Goal: Transaction & Acquisition: Purchase product/service

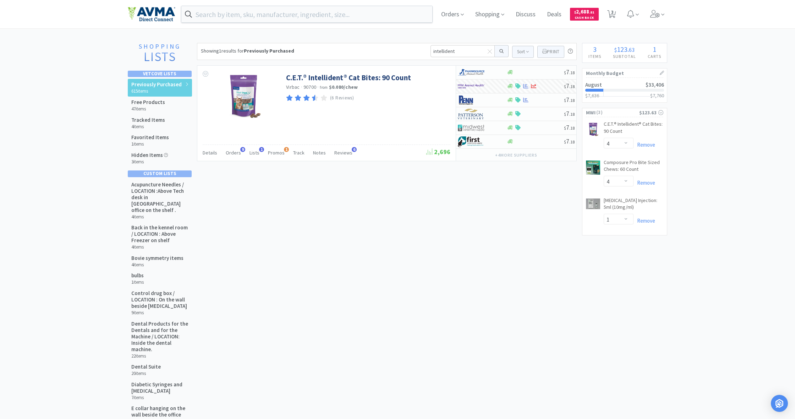
select select "4"
select select "1"
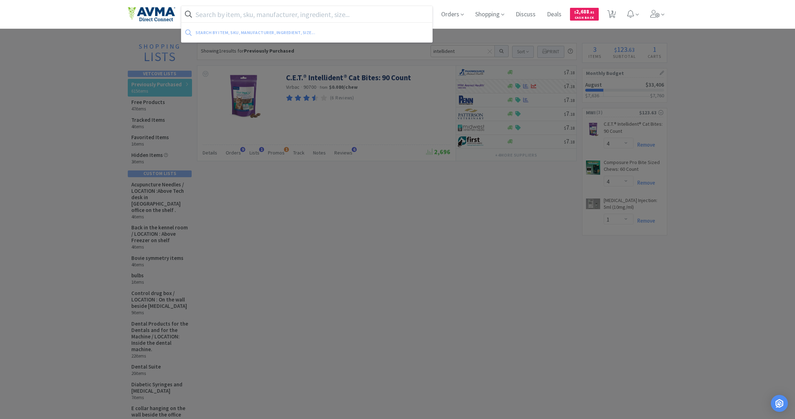
click at [225, 14] on input "text" at bounding box center [306, 14] width 251 height 16
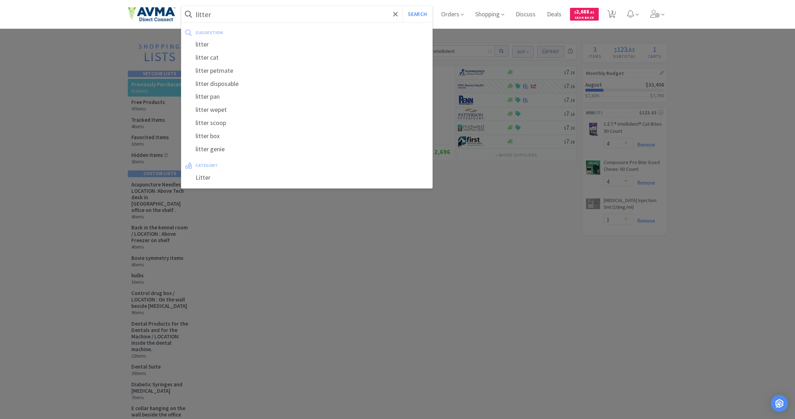
type input "litter"
click at [417, 14] on button "Search" at bounding box center [417, 14] width 29 height 16
select select "4"
select select "1"
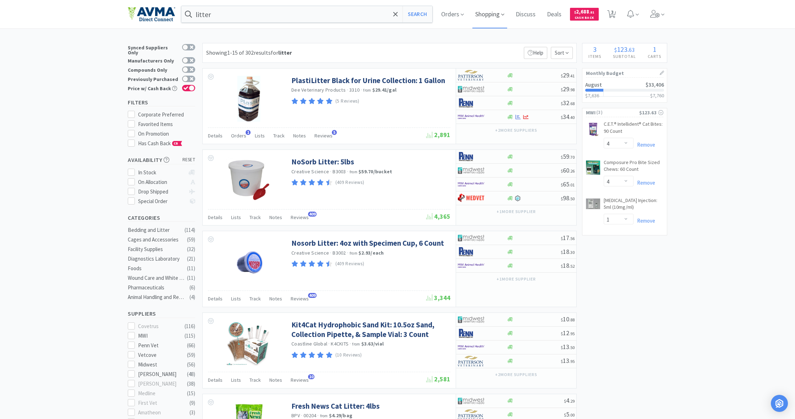
click at [487, 15] on span "Shopping" at bounding box center [490, 14] width 35 height 28
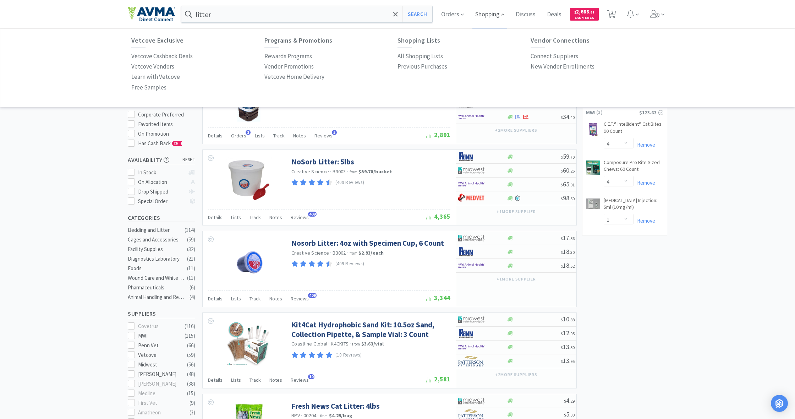
scroll to position [0, 0]
click at [450, 14] on span "Orders" at bounding box center [453, 14] width 28 height 28
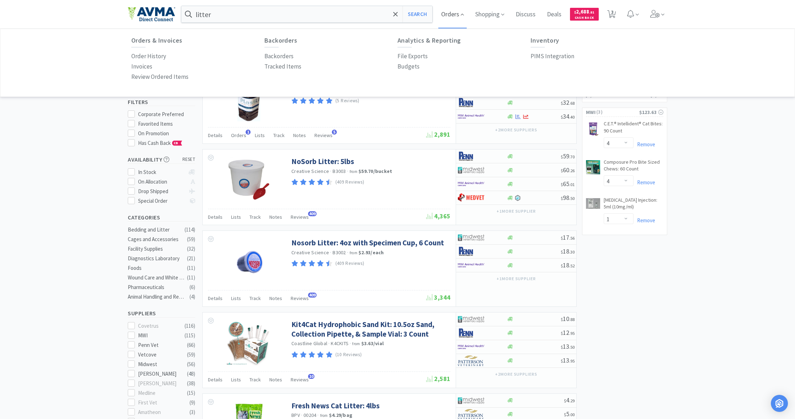
scroll to position [0, 0]
click at [145, 55] on p "Order History" at bounding box center [148, 56] width 35 height 10
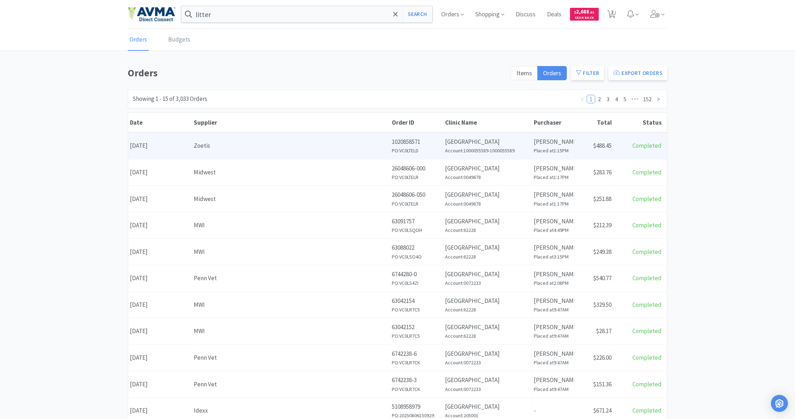
click at [330, 149] on div "Zoetis" at bounding box center [291, 146] width 194 height 10
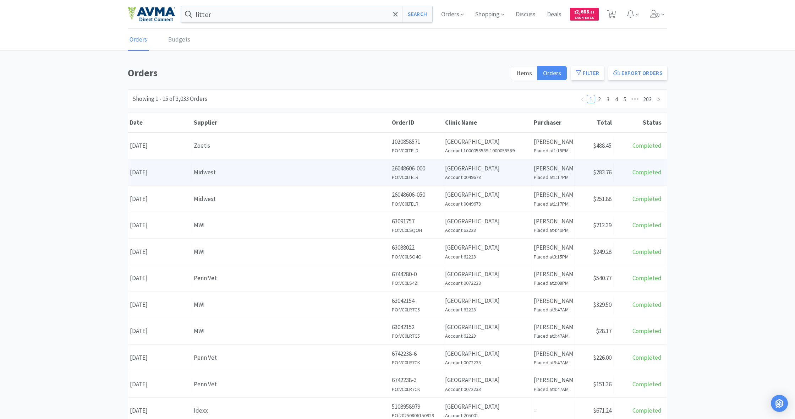
click at [332, 172] on div "Midwest" at bounding box center [291, 173] width 194 height 10
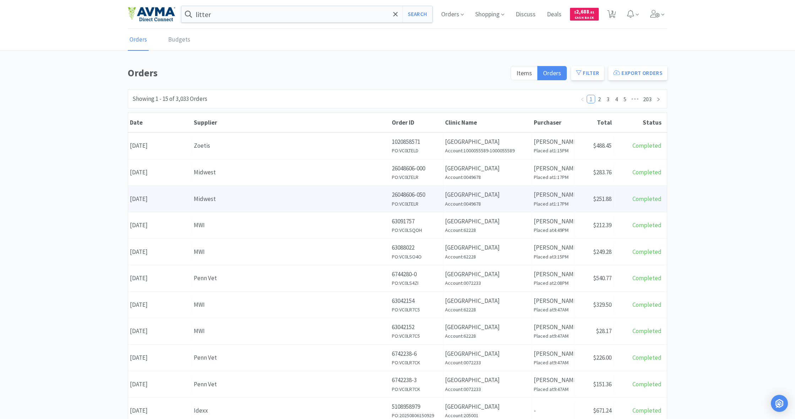
click at [349, 201] on div "Midwest" at bounding box center [291, 199] width 194 height 10
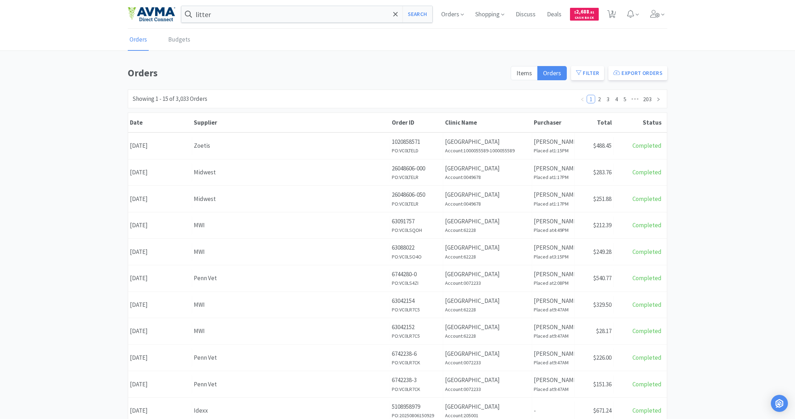
click at [315, 226] on div "MWI" at bounding box center [291, 226] width 194 height 10
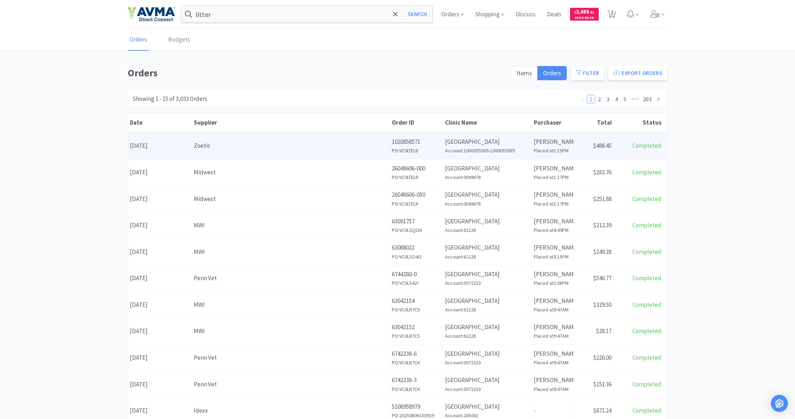
click at [354, 141] on div "Zoetis" at bounding box center [291, 146] width 194 height 10
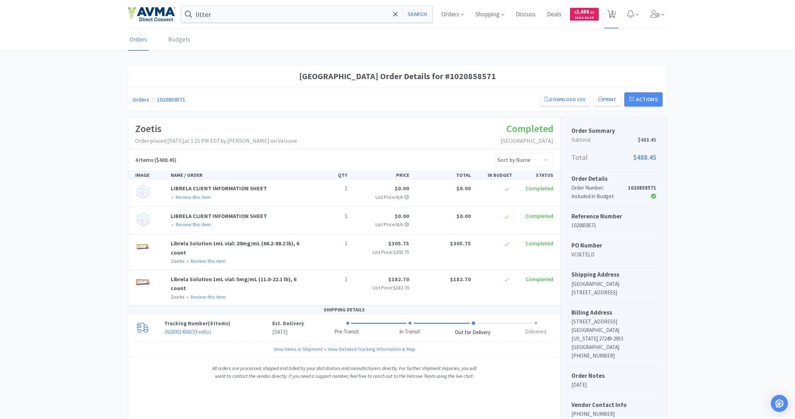
click at [613, 16] on span "3" at bounding box center [613, 12] width 2 height 28
select select "4"
select select "1"
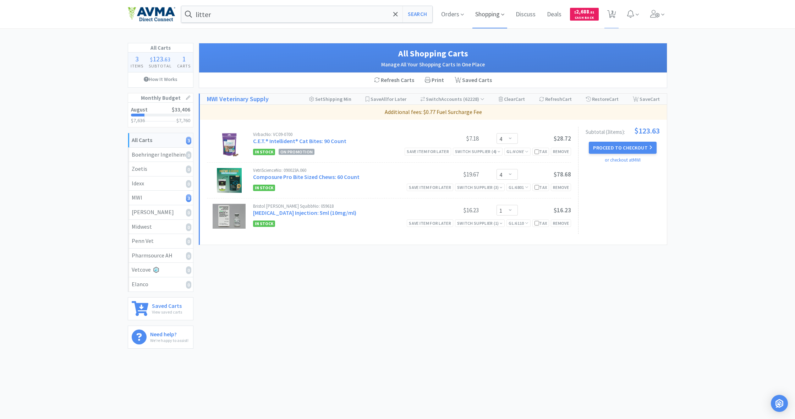
click at [487, 15] on span "Shopping" at bounding box center [490, 14] width 35 height 28
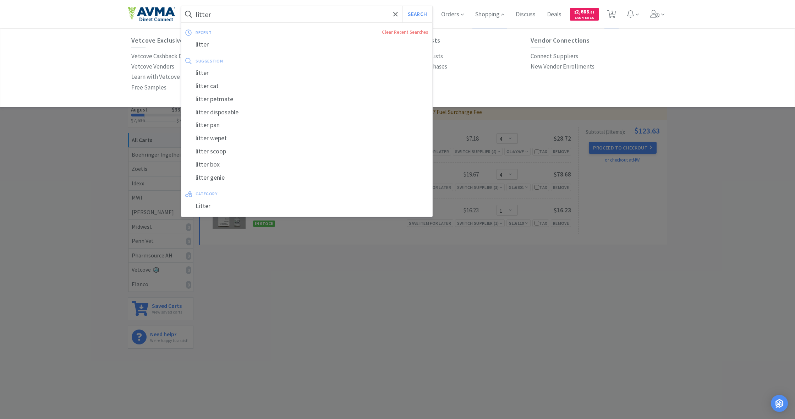
click at [255, 20] on input "litter" at bounding box center [306, 14] width 251 height 16
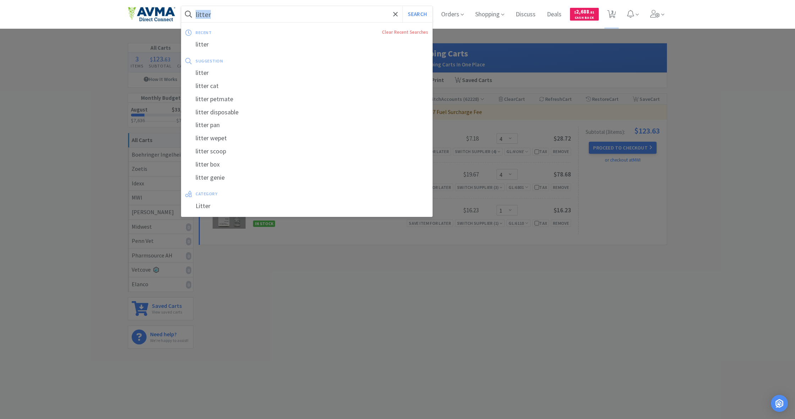
drag, startPoint x: 194, startPoint y: 12, endPoint x: 228, endPoint y: 14, distance: 33.4
click at [228, 14] on form "litter Search" at bounding box center [306, 14] width 251 height 16
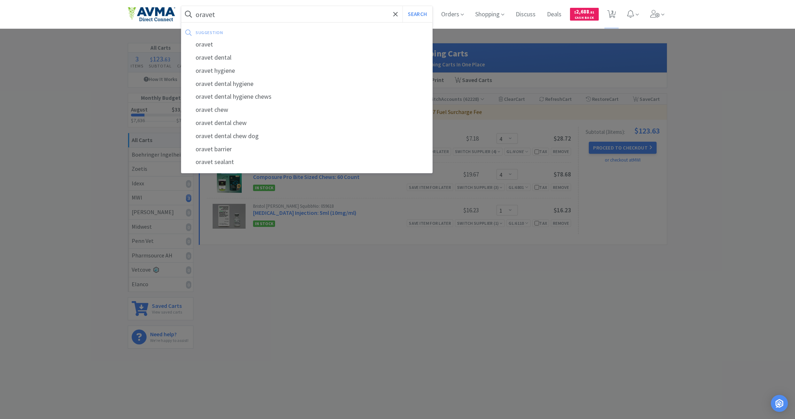
type input "oravet"
click at [417, 14] on button "Search" at bounding box center [417, 14] width 29 height 16
select select "4"
select select "1"
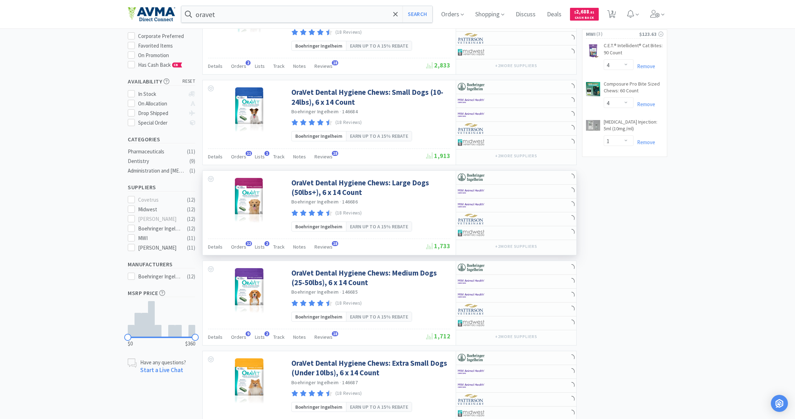
scroll to position [79, 0]
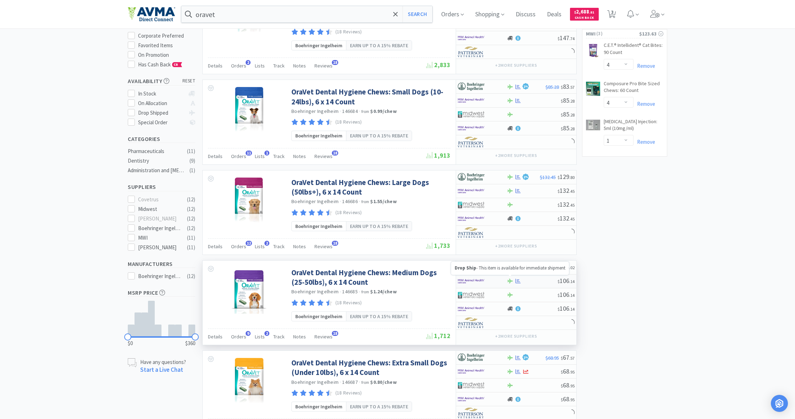
click at [512, 279] on icon at bounding box center [510, 280] width 5 height 5
select select "1"
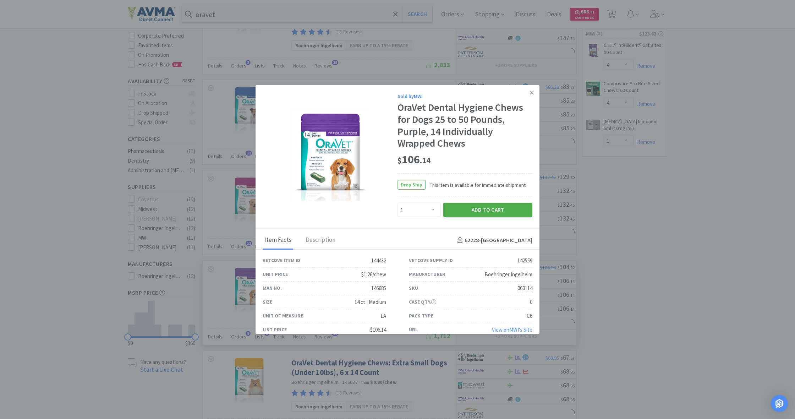
click at [491, 211] on button "Add to Cart" at bounding box center [488, 210] width 89 height 14
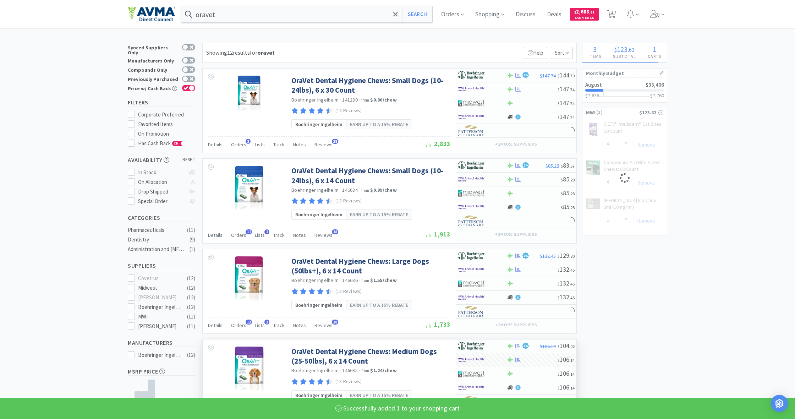
scroll to position [0, 0]
select select "1"
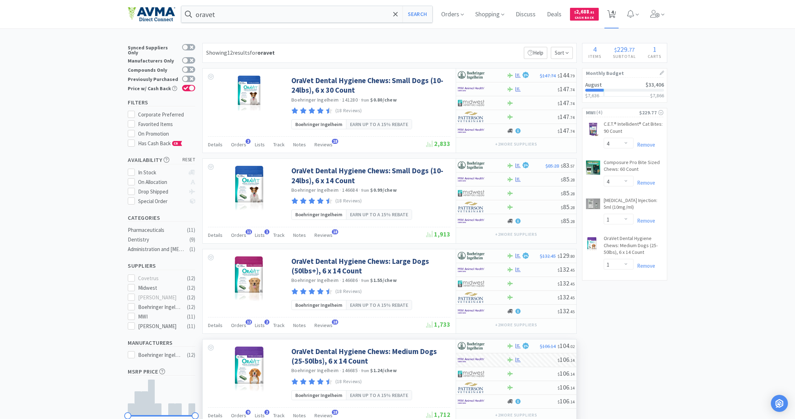
click at [612, 13] on span "4" at bounding box center [613, 12] width 2 height 28
select select "4"
select select "1"
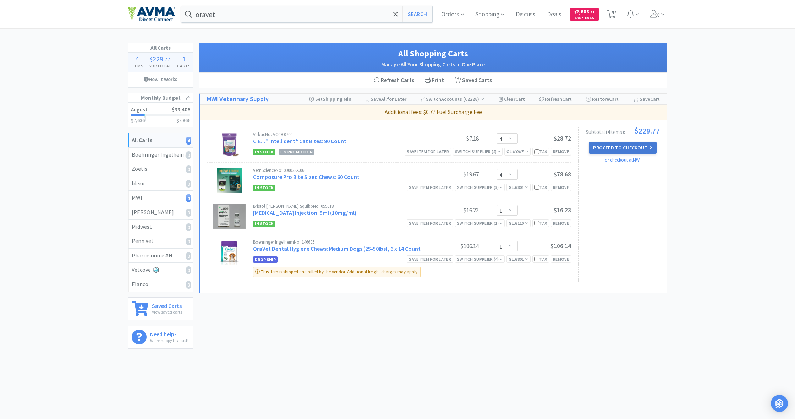
click at [622, 145] on button "Proceed to Checkout" at bounding box center [622, 148] width 67 height 12
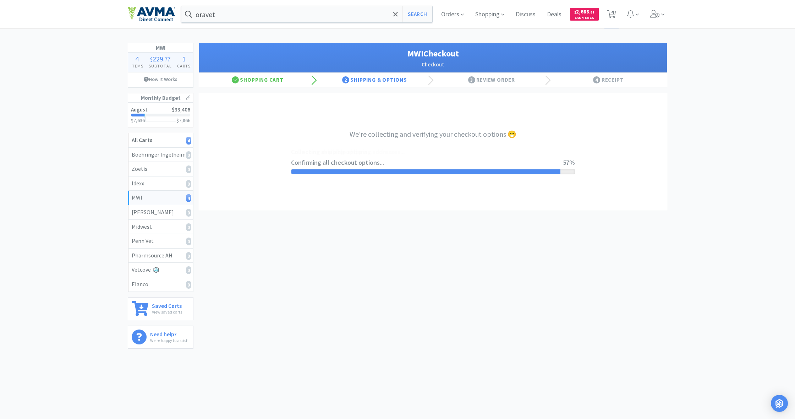
select select "STD_"
select select "FX9"
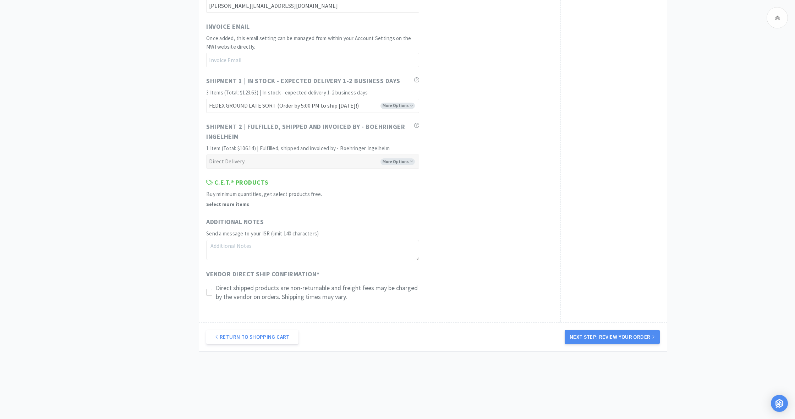
scroll to position [399, 0]
click at [211, 290] on icon at bounding box center [209, 292] width 5 height 5
click at [610, 332] on button "Next Step: Review Your Order" at bounding box center [612, 337] width 95 height 14
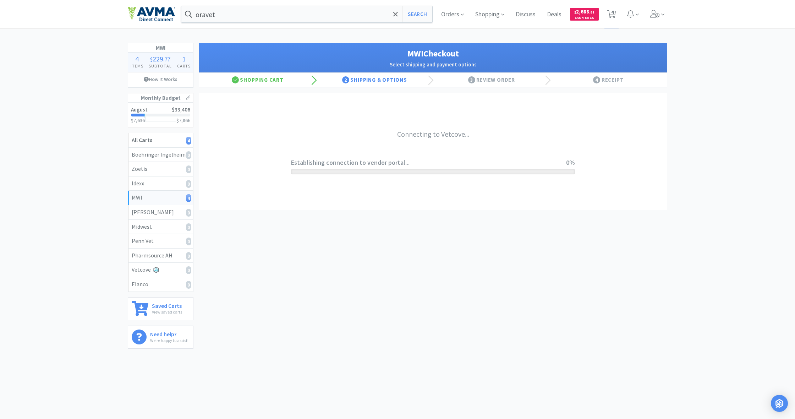
scroll to position [0, 0]
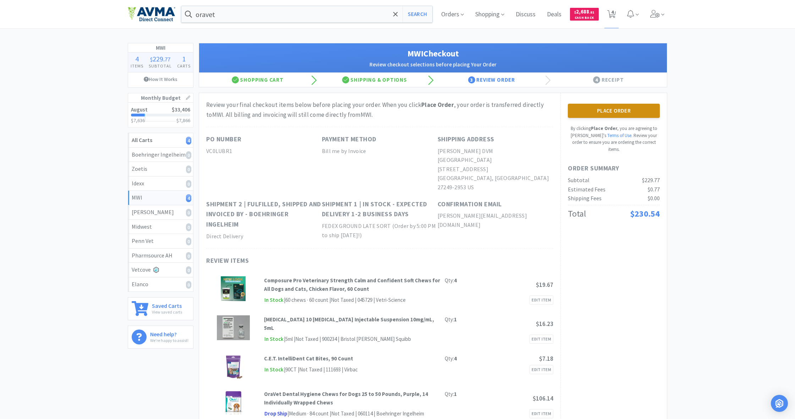
click at [616, 109] on button "Place Order" at bounding box center [614, 111] width 92 height 14
